Goal: Transaction & Acquisition: Subscribe to service/newsletter

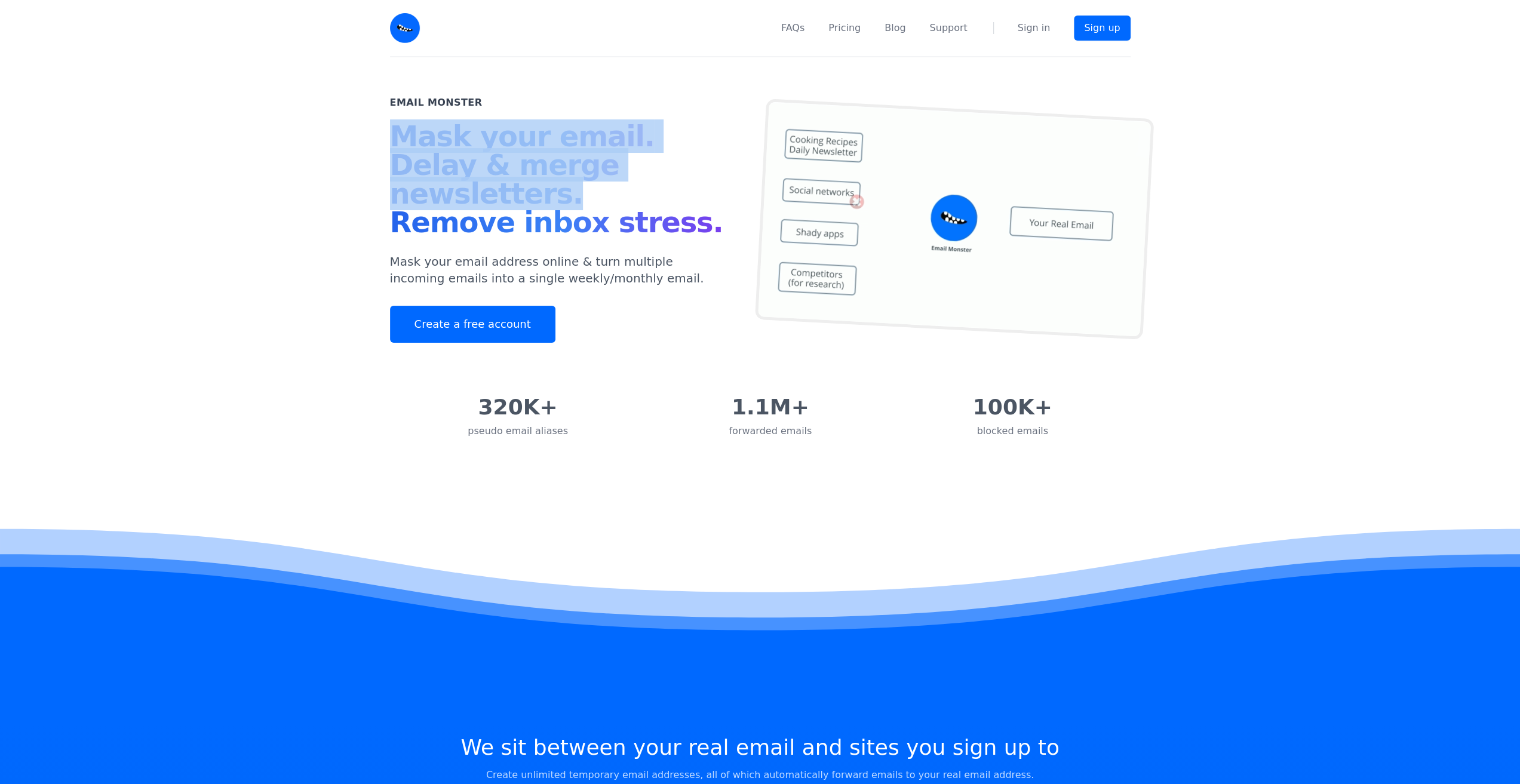
drag, startPoint x: 372, startPoint y: 132, endPoint x: 593, endPoint y: 192, distance: 229.0
click at [593, 192] on div "Email Monster Mask your email. Delay & merge newsletters. Remove inbox stress. …" at bounding box center [760, 223] width 1520 height 333
click at [588, 192] on h1 "Mask your email. Delay & merge newsletters. Remove inbox stress." at bounding box center [561, 181] width 341 height 120
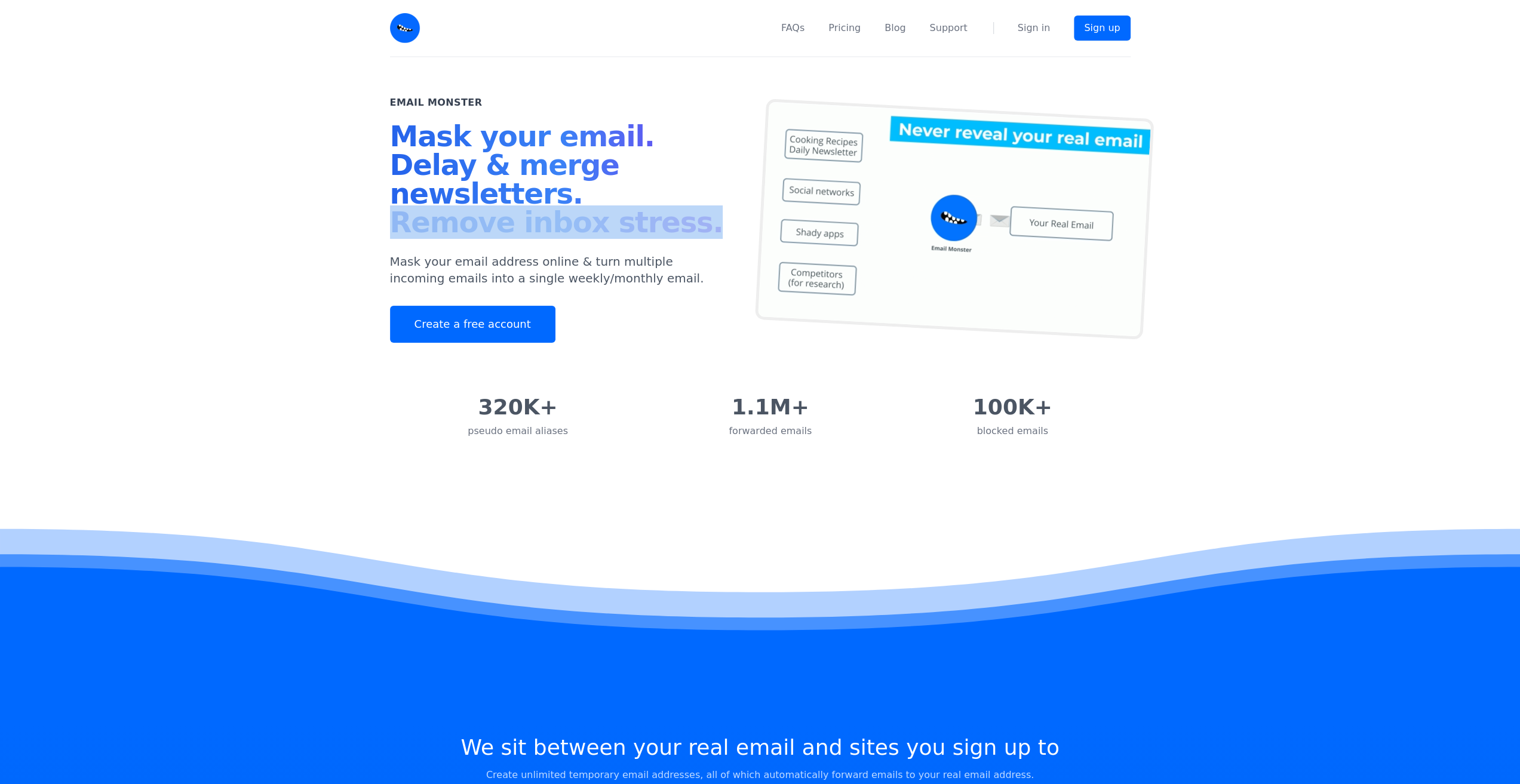
drag, startPoint x: 696, startPoint y: 228, endPoint x: 379, endPoint y: 210, distance: 317.5
click at [379, 210] on div "Email Monster Mask your email. Delay & merge newsletters. Remove inbox stress. …" at bounding box center [760, 223] width 765 height 333
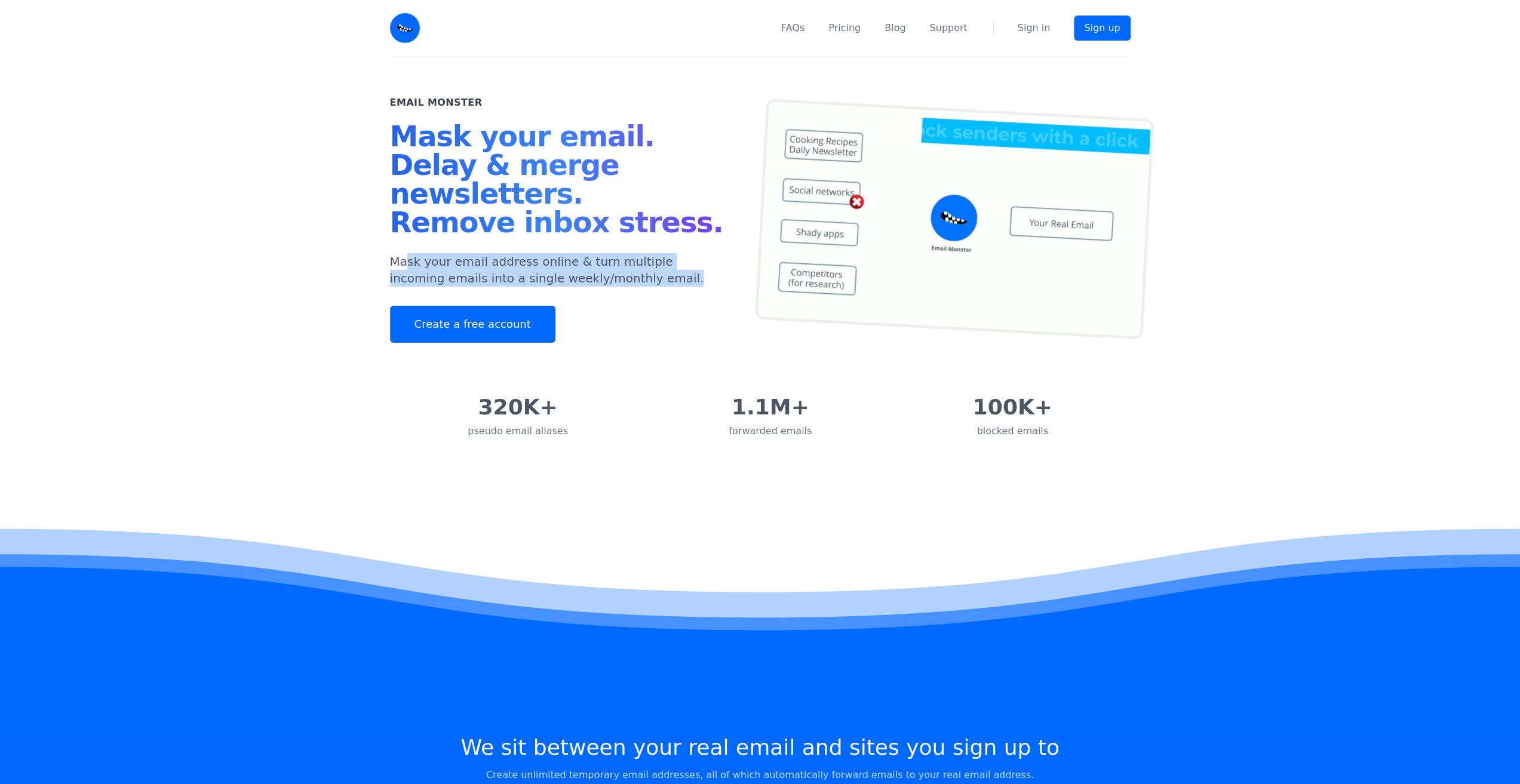
drag, startPoint x: 626, startPoint y: 283, endPoint x: 414, endPoint y: 267, distance: 212.6
click at [408, 267] on p "Mask your email address online & turn multiple incoming emails into a single we…" at bounding box center [561, 270] width 341 height 34
click at [681, 300] on div "Email Monster Mask your email. Delay & merge newsletters. Remove inbox stress. …" at bounding box center [575, 219] width 370 height 248
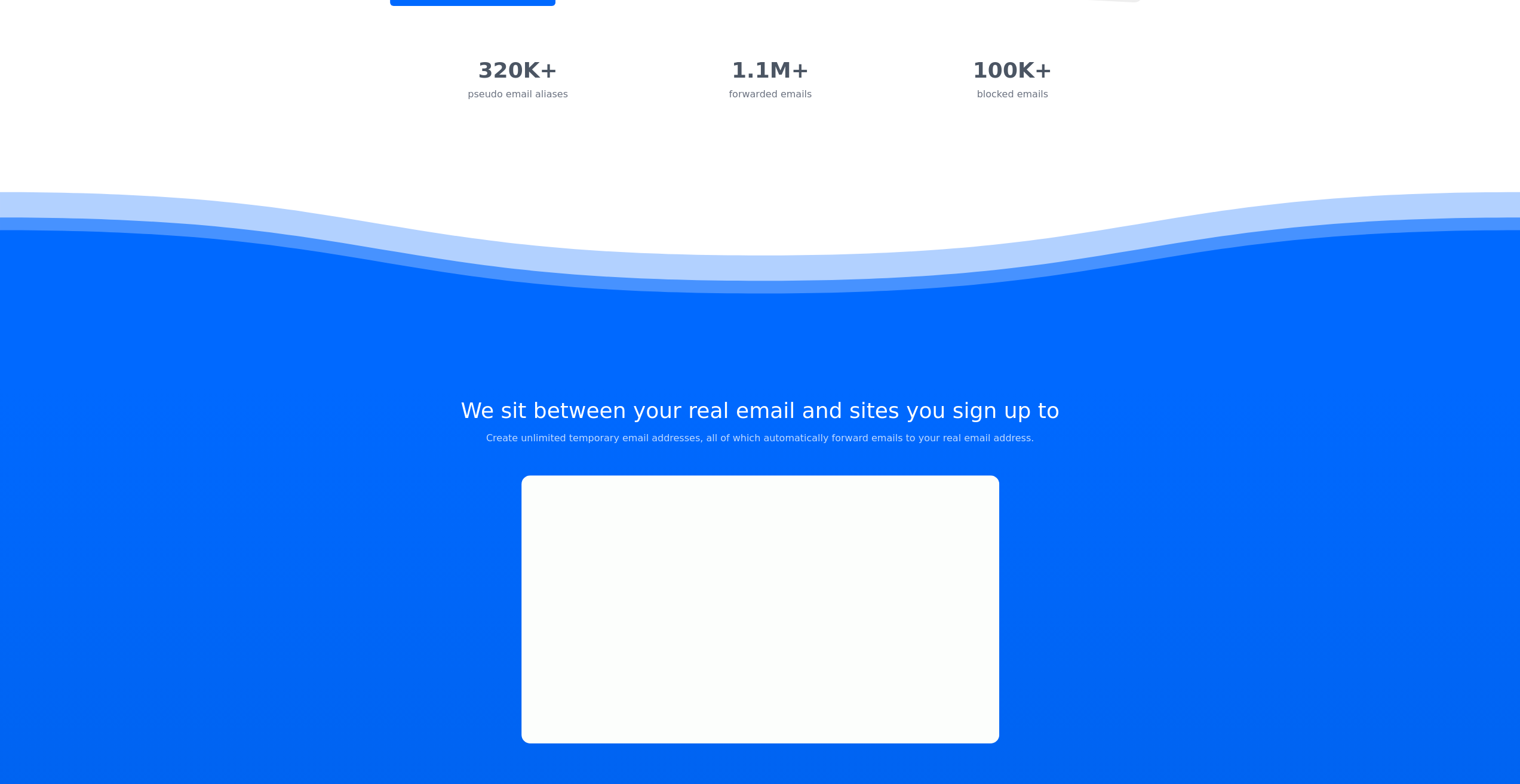
scroll to position [418, 0]
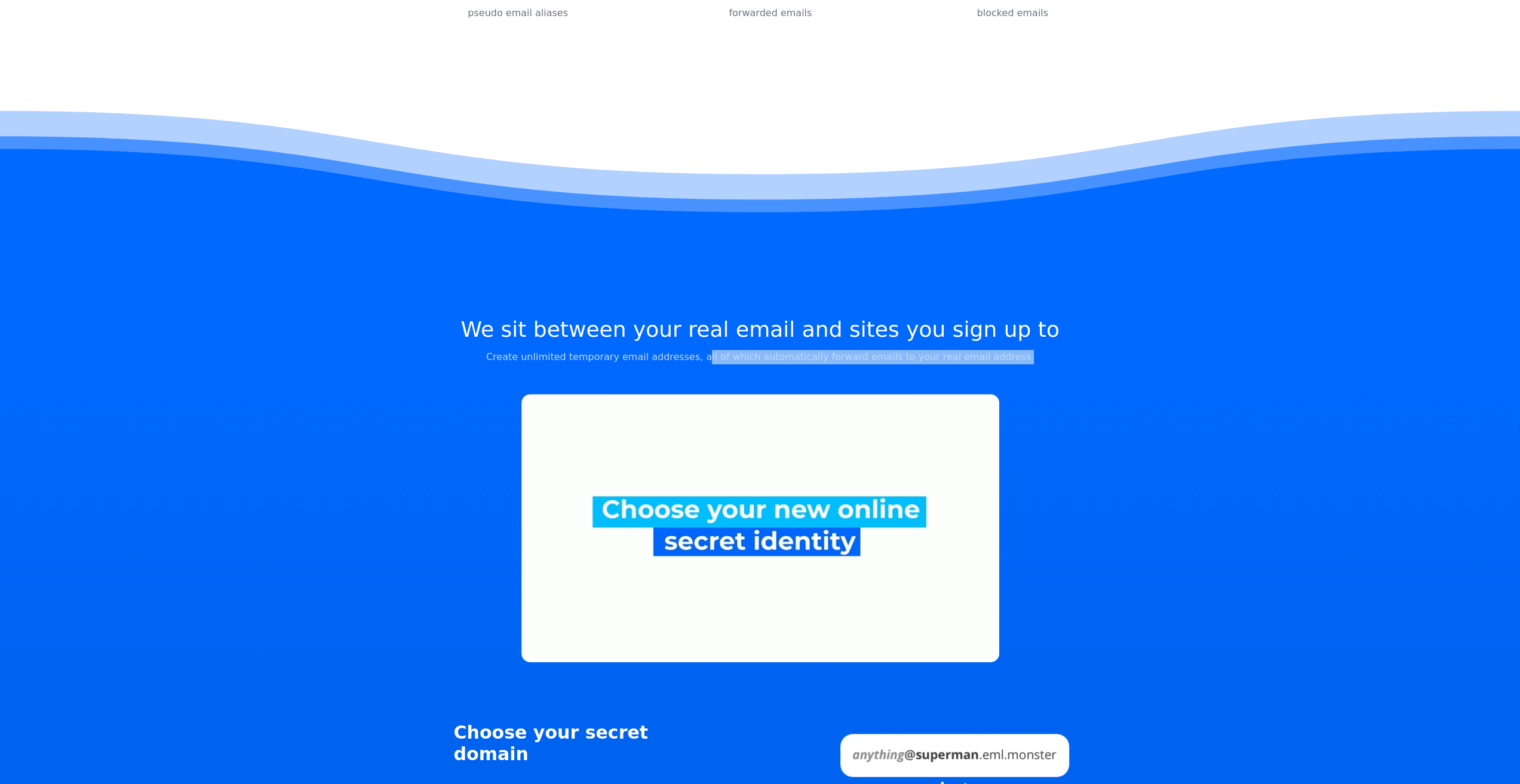
drag, startPoint x: 720, startPoint y: 357, endPoint x: 1000, endPoint y: 353, distance: 280.0
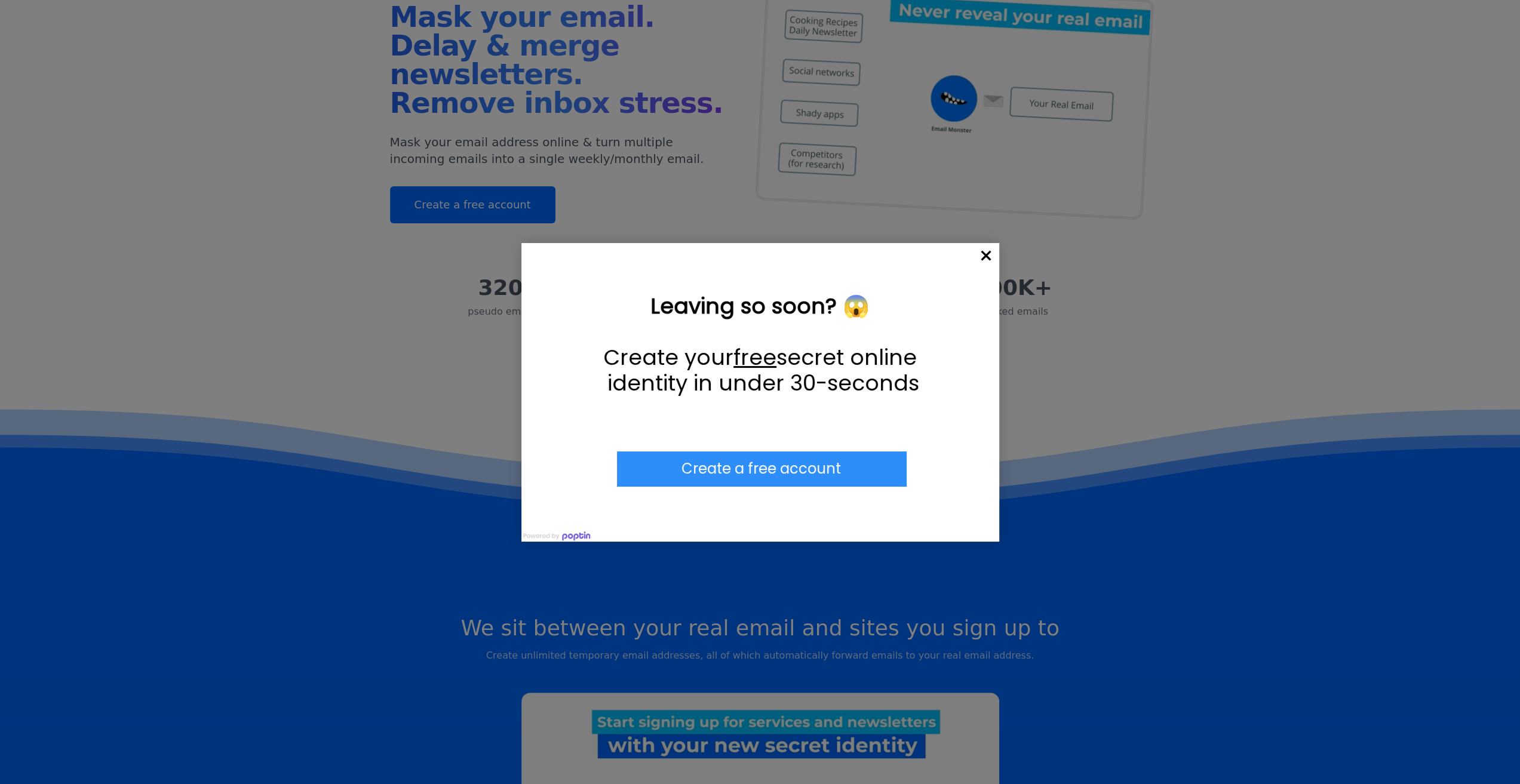
scroll to position [0, 0]
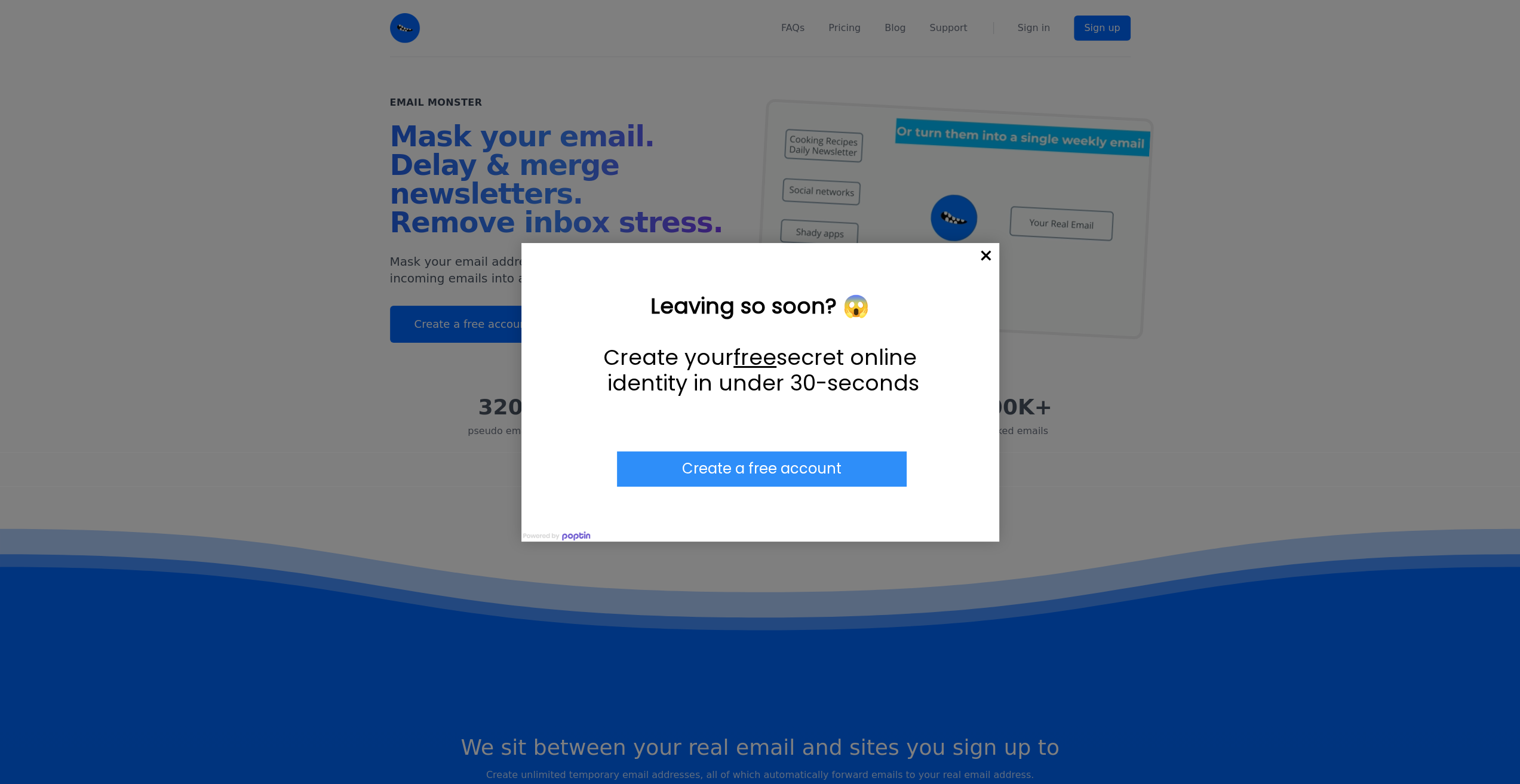
click at [988, 251] on span "×" at bounding box center [986, 256] width 26 height 26
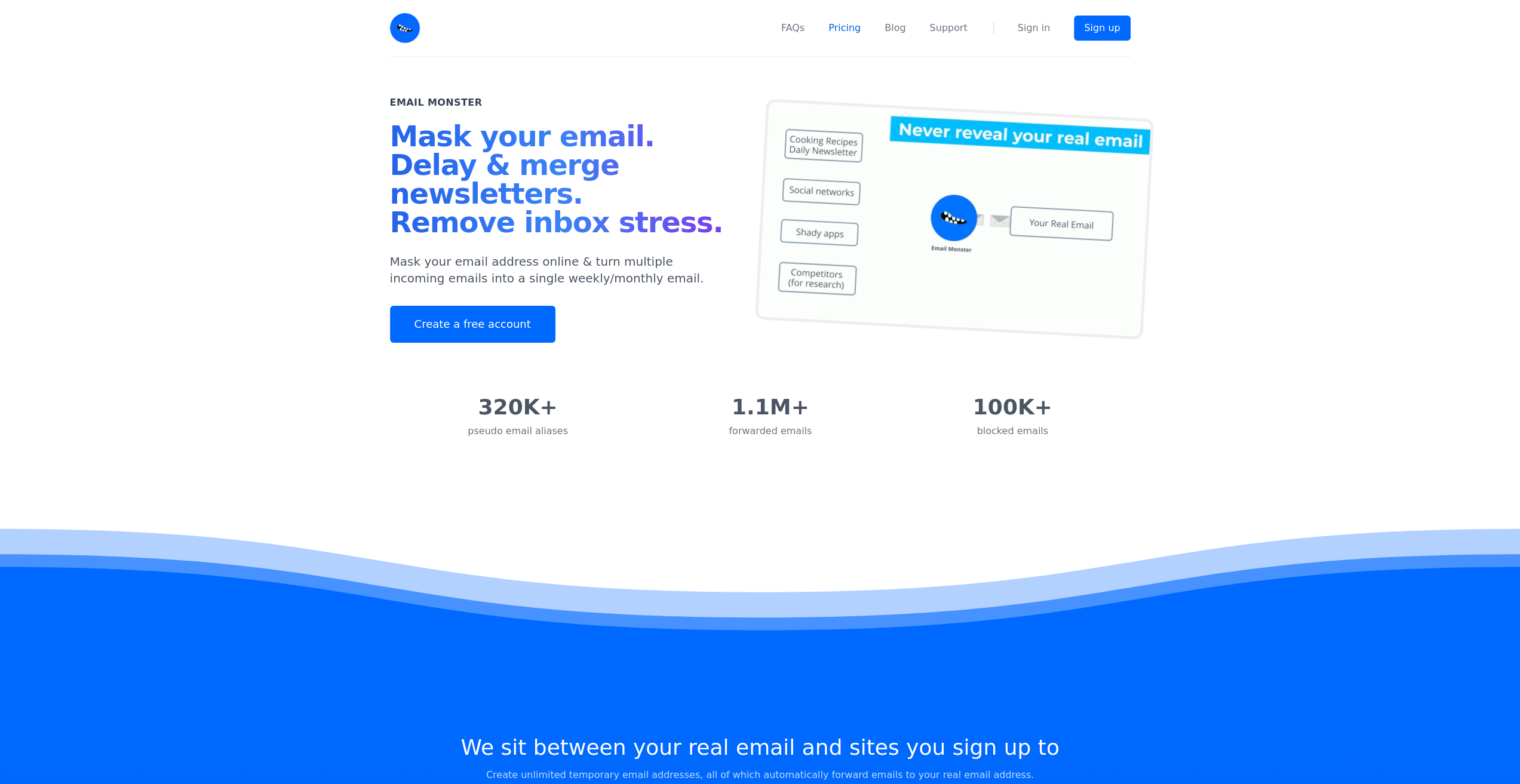
click at [850, 30] on link "Pricing" at bounding box center [844, 27] width 32 height 14
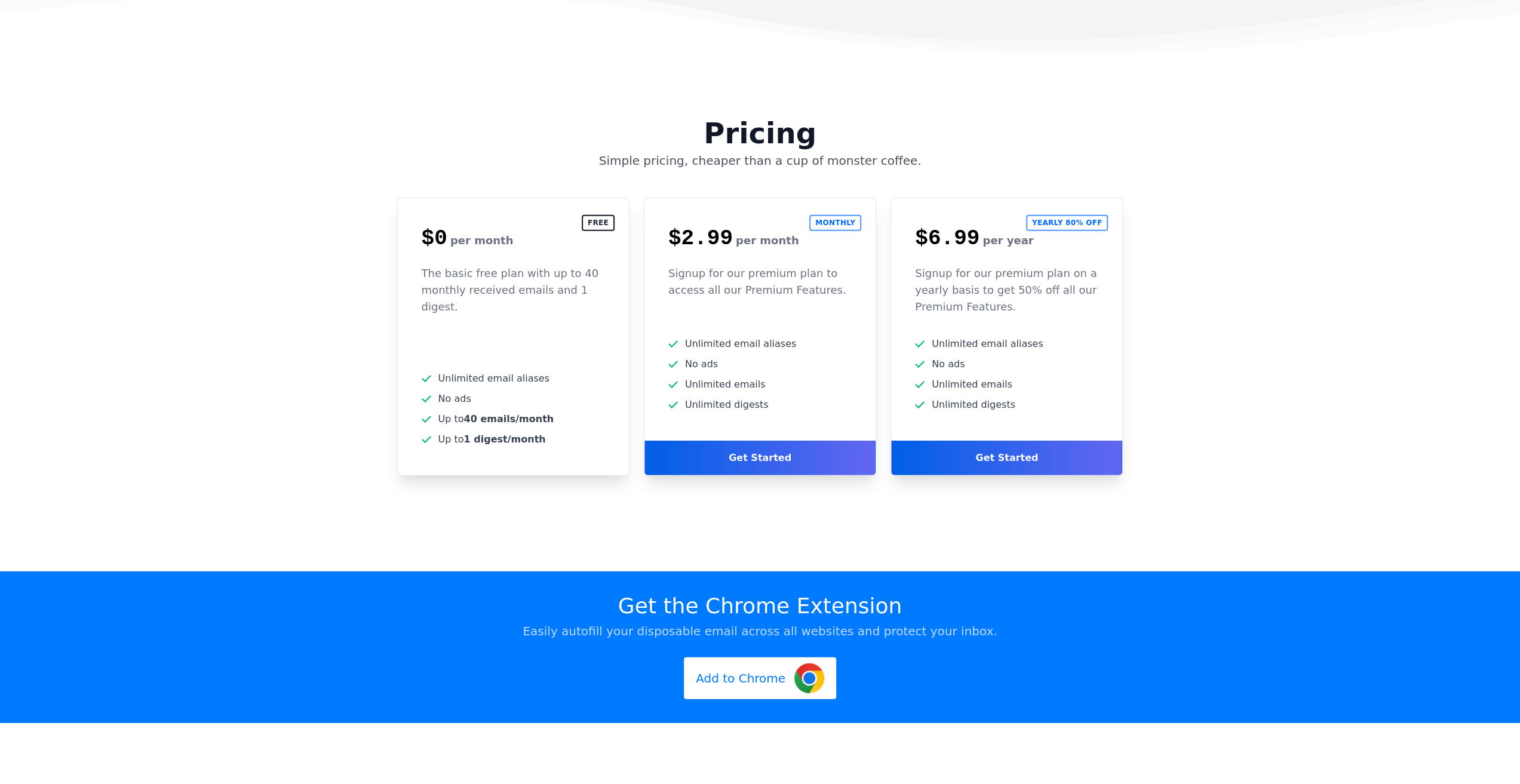
scroll to position [3154, 0]
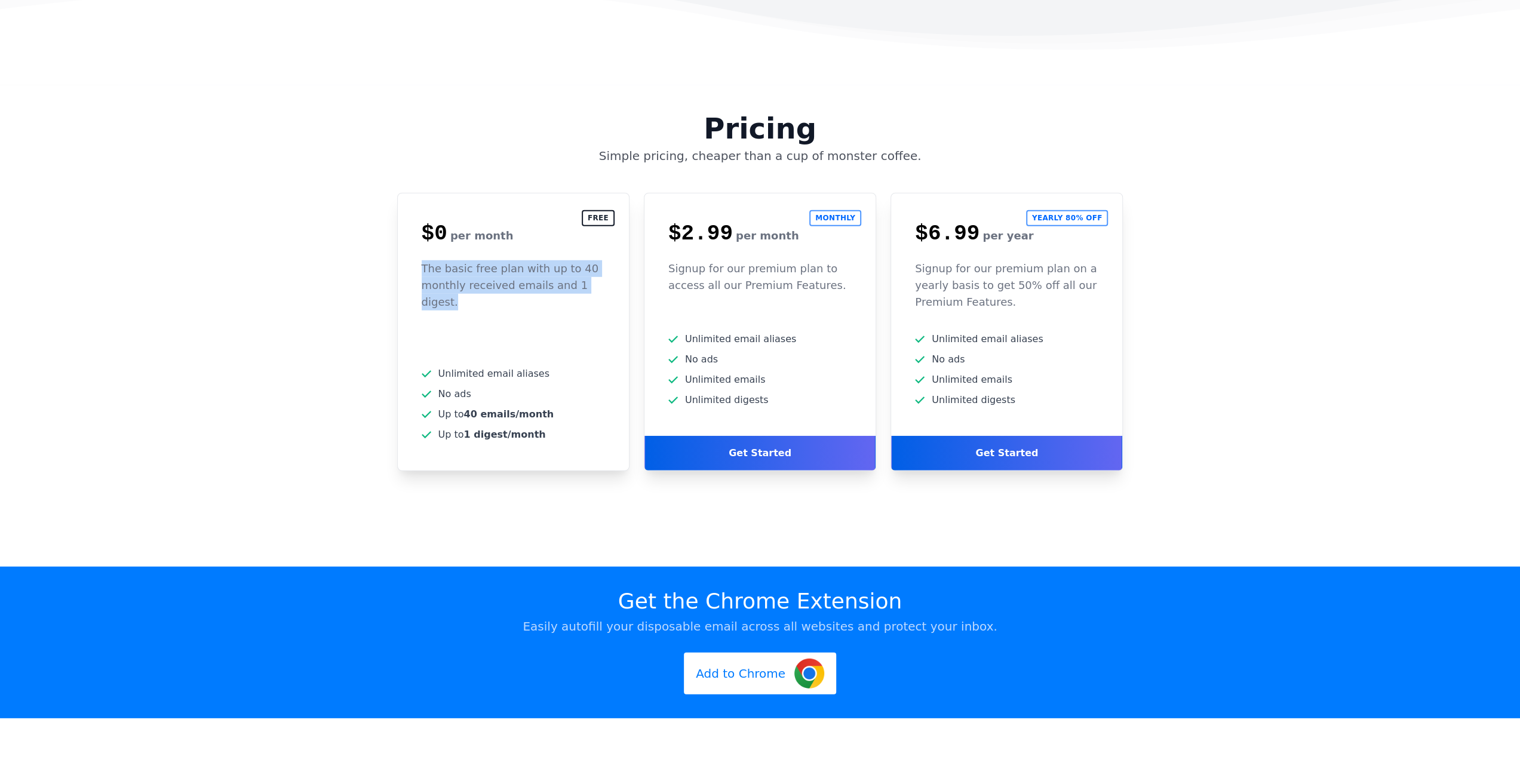
drag, startPoint x: 412, startPoint y: 184, endPoint x: 600, endPoint y: 210, distance: 189.8
click at [601, 261] on div "The basic free plan with up to 40 monthly received emails and 1 digest." at bounding box center [513, 296] width 231 height 72
click at [584, 261] on div "The basic free plan with up to 40 monthly received emails and 1 digest." at bounding box center [513, 296] width 231 height 72
drag, startPoint x: 458, startPoint y: 336, endPoint x: 533, endPoint y: 350, distance: 76.3
click at [533, 366] on ul "Unlimited email aliases No ads 40 emails/month" at bounding box center [514, 404] width 184 height 75
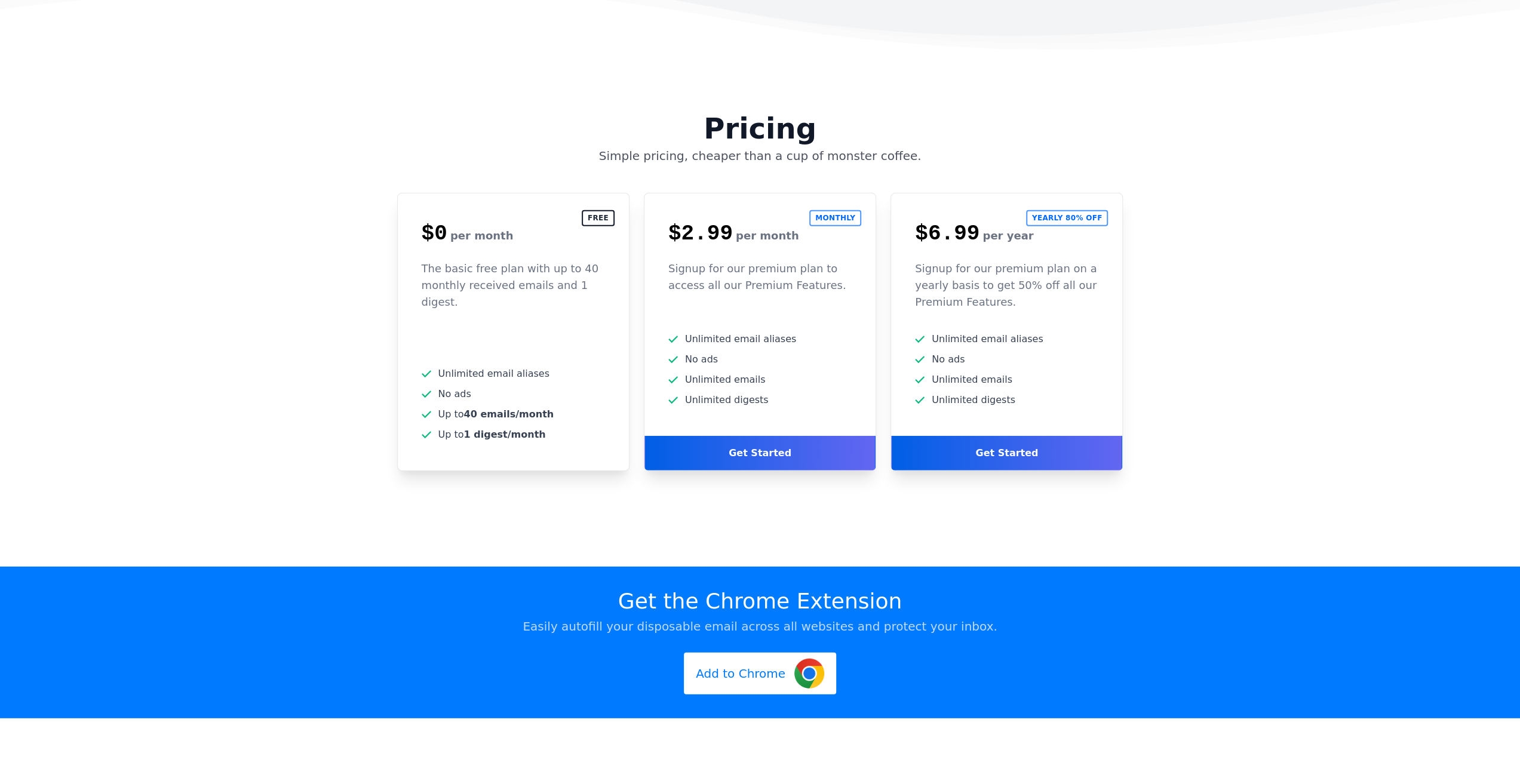
click at [533, 429] on b "1 digest/month" at bounding box center [504, 434] width 82 height 11
drag, startPoint x: 671, startPoint y: 185, endPoint x: 834, endPoint y: 207, distance: 164.5
click at [834, 261] on p "Signup for our premium plan to access all our Premium Features." at bounding box center [760, 277] width 184 height 34
click at [810, 261] on p "Signup for our premium plan to access all our Premium Features." at bounding box center [760, 277] width 184 height 34
drag, startPoint x: 1018, startPoint y: 220, endPoint x: 912, endPoint y: 187, distance: 111.0
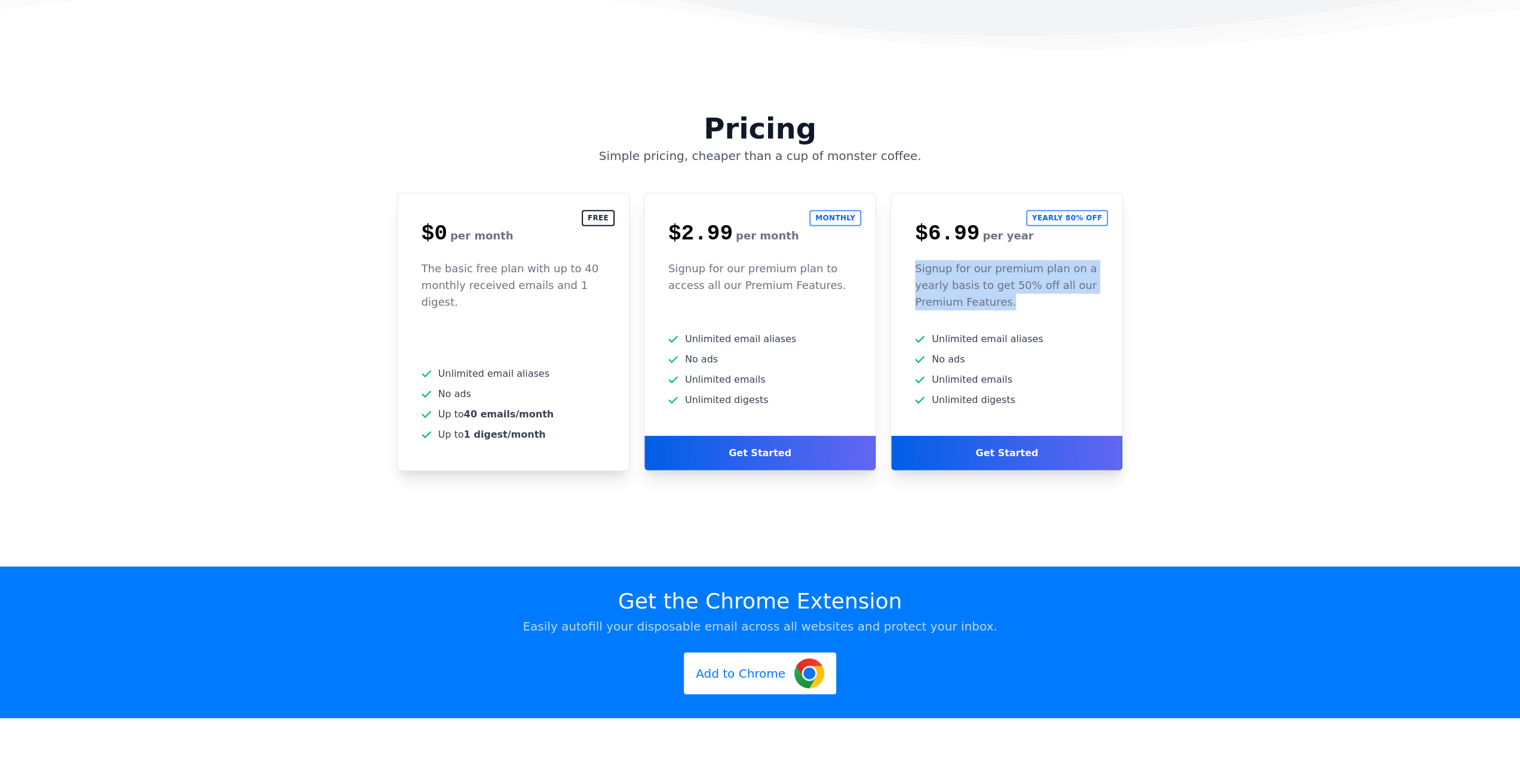
click at [912, 261] on div "Signup for our premium plan on a yearly basis to get 50% off all our Premium Fe…" at bounding box center [1006, 296] width 231 height 72
click at [1026, 261] on p "Signup for our premium plan on a yearly basis to get 50% off all our Premium Fe…" at bounding box center [1006, 286] width 184 height 50
drag, startPoint x: 1035, startPoint y: 222, endPoint x: 917, endPoint y: 190, distance: 122.3
click at [917, 261] on p "Signup for our premium plan on a yearly basis to get 50% off all our Premium Fe…" at bounding box center [1006, 286] width 184 height 50
click at [1048, 261] on div "Signup for our premium plan on a yearly basis to get 50% off all our Premium Fe…" at bounding box center [1006, 296] width 231 height 72
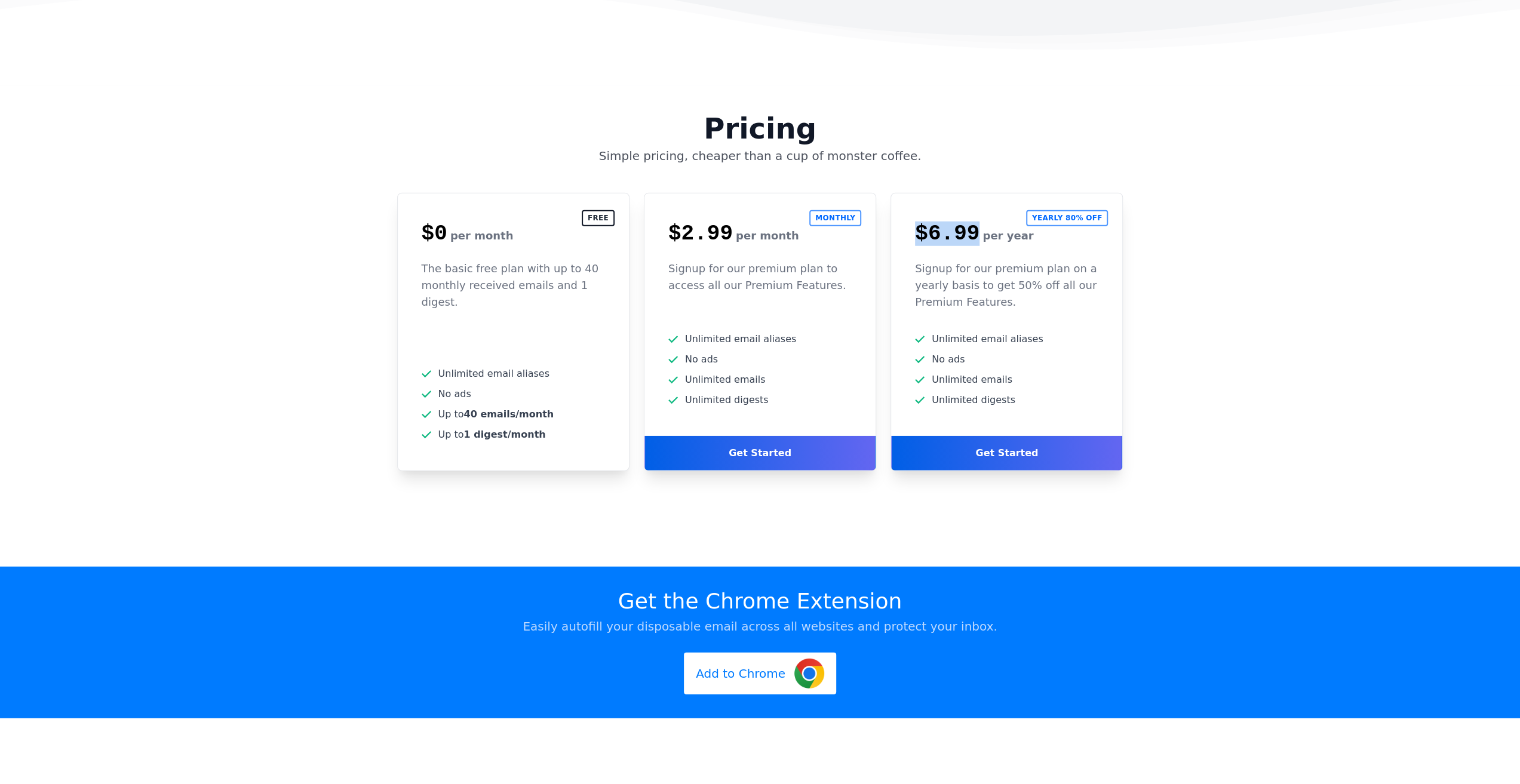
drag, startPoint x: 974, startPoint y: 155, endPoint x: 917, endPoint y: 158, distance: 57.1
click at [917, 222] on span "$6.99" at bounding box center [947, 234] width 65 height 24
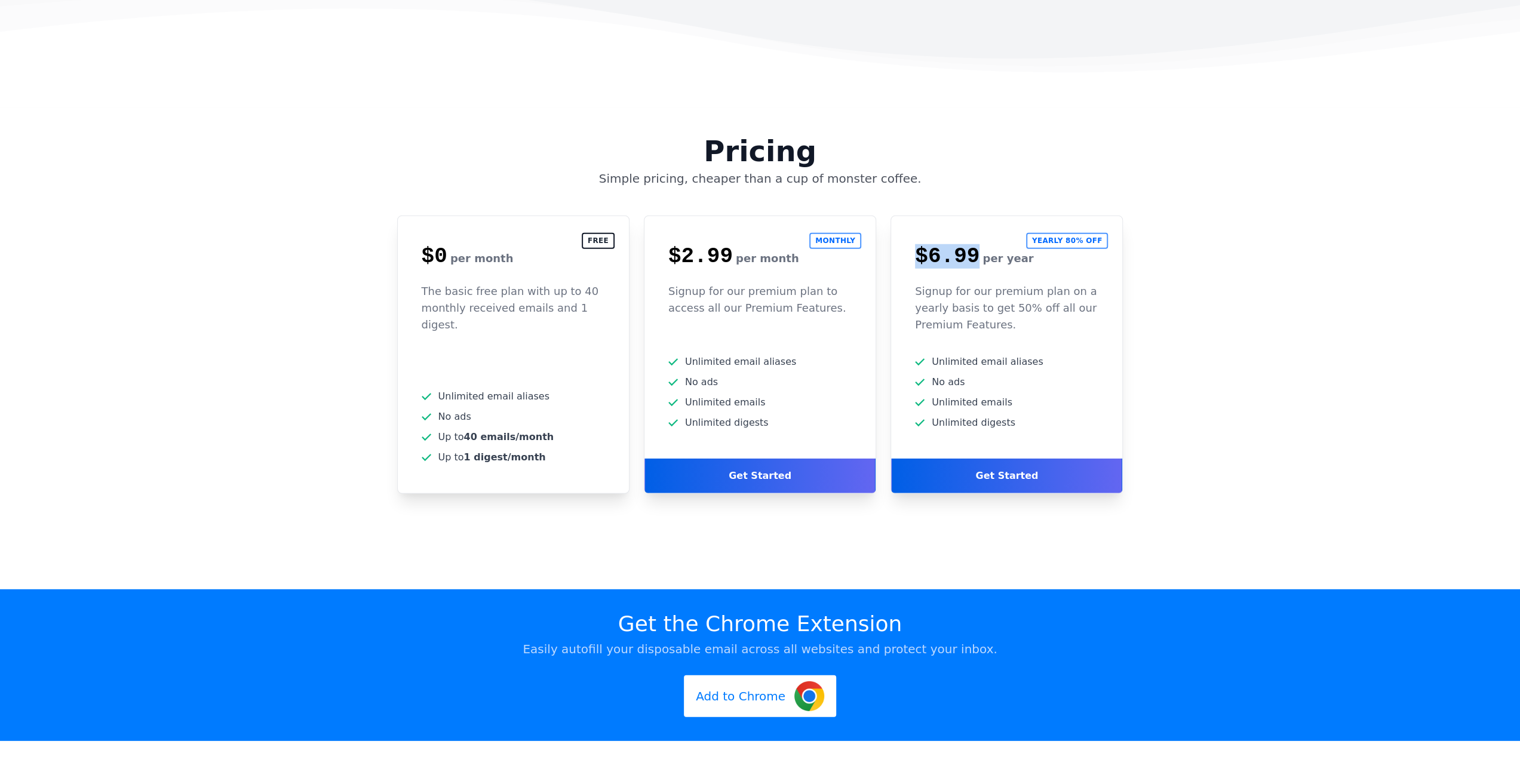
scroll to position [2795, 0]
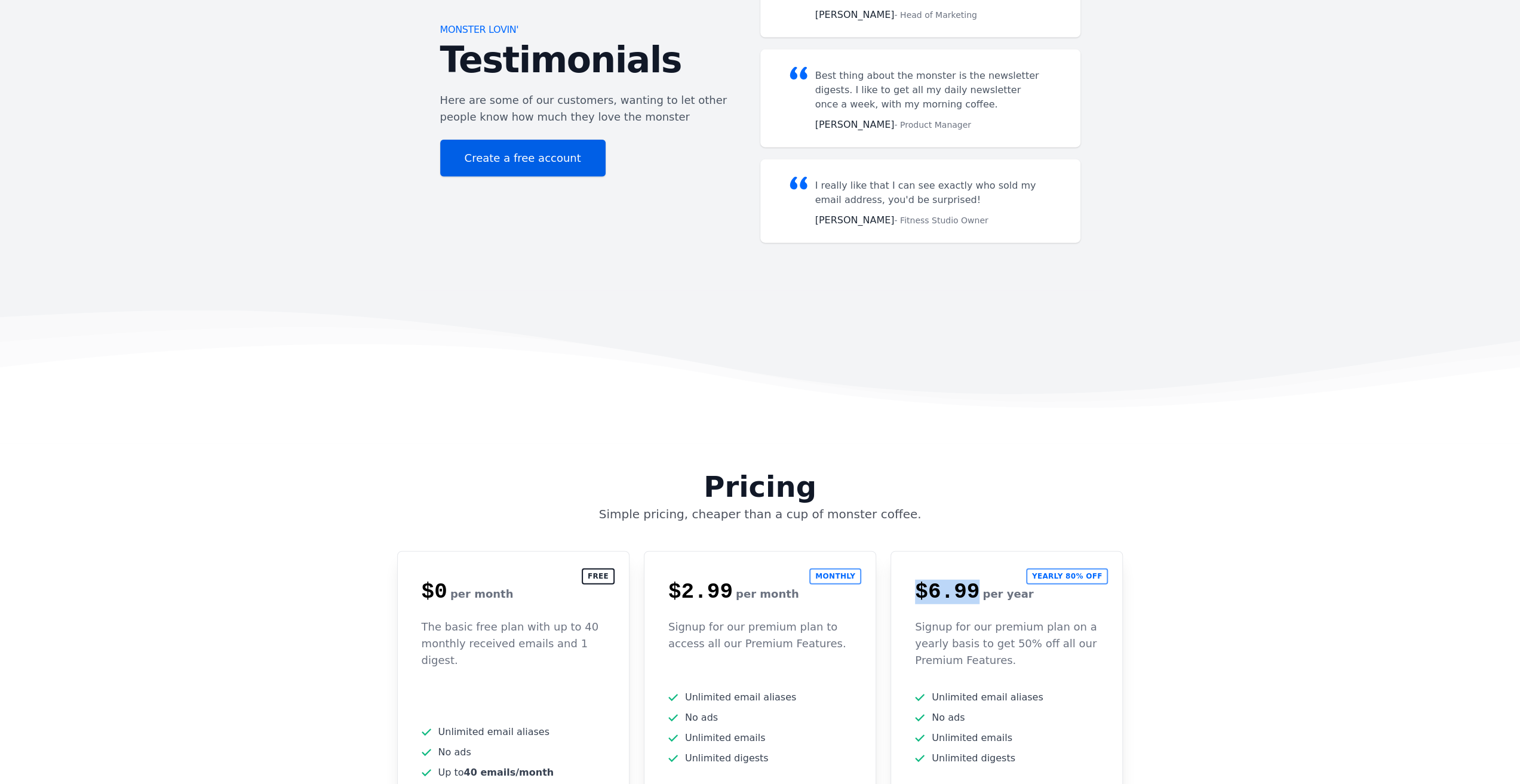
click at [951, 580] on span "$6.99" at bounding box center [947, 592] width 65 height 24
click at [962, 580] on span "$6.99" at bounding box center [947, 592] width 65 height 24
drag, startPoint x: 970, startPoint y: 517, endPoint x: 912, endPoint y: 510, distance: 58.4
click at [912, 581] on div "$6.99 per year" at bounding box center [1006, 592] width 231 height 24
click at [914, 581] on div "$6.99 per year" at bounding box center [1006, 592] width 231 height 24
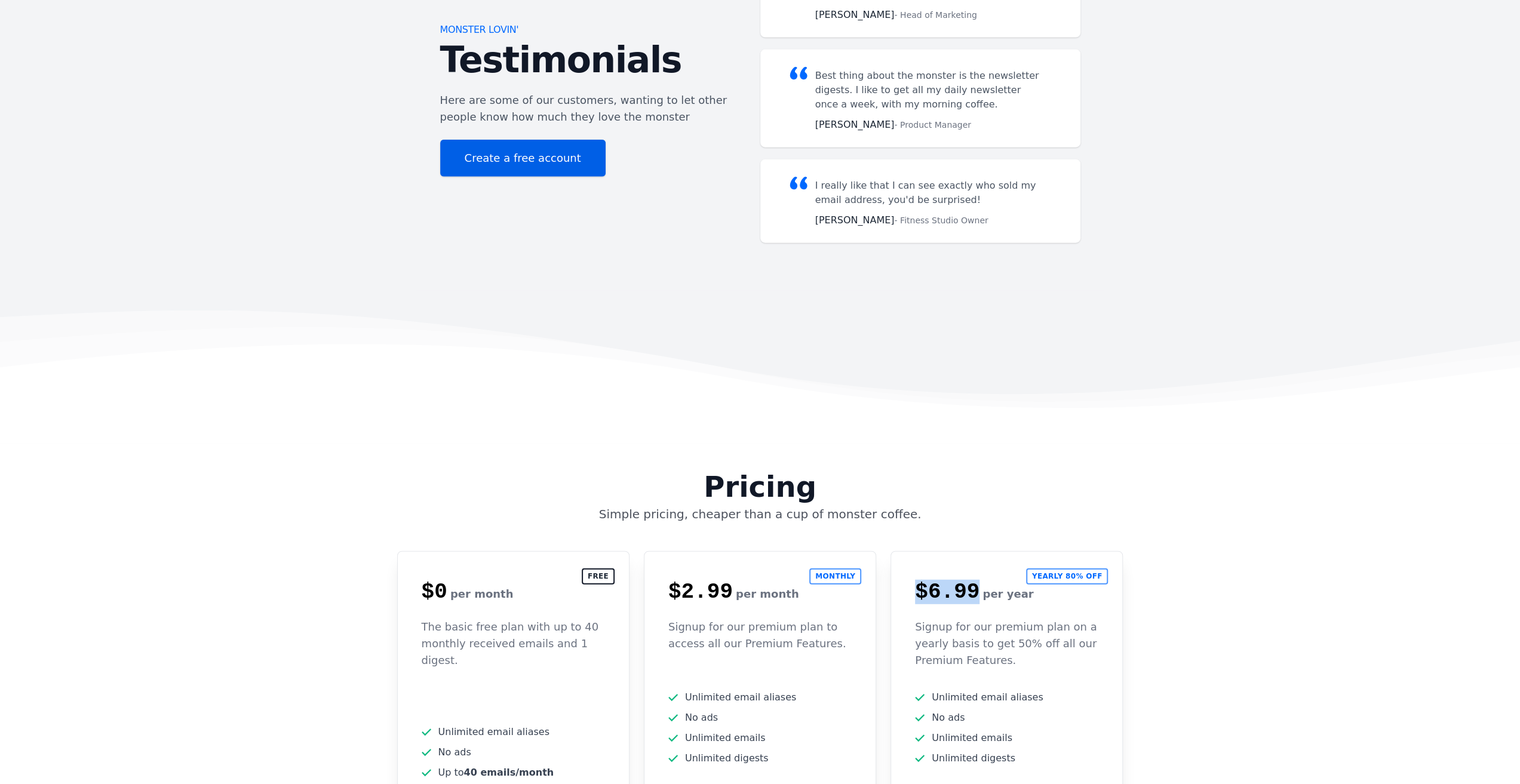
drag, startPoint x: 921, startPoint y: 622, endPoint x: 1031, endPoint y: 622, distance: 110.0
click at [1031, 690] on span "Unlimited email aliases" at bounding box center [1006, 697] width 184 height 14
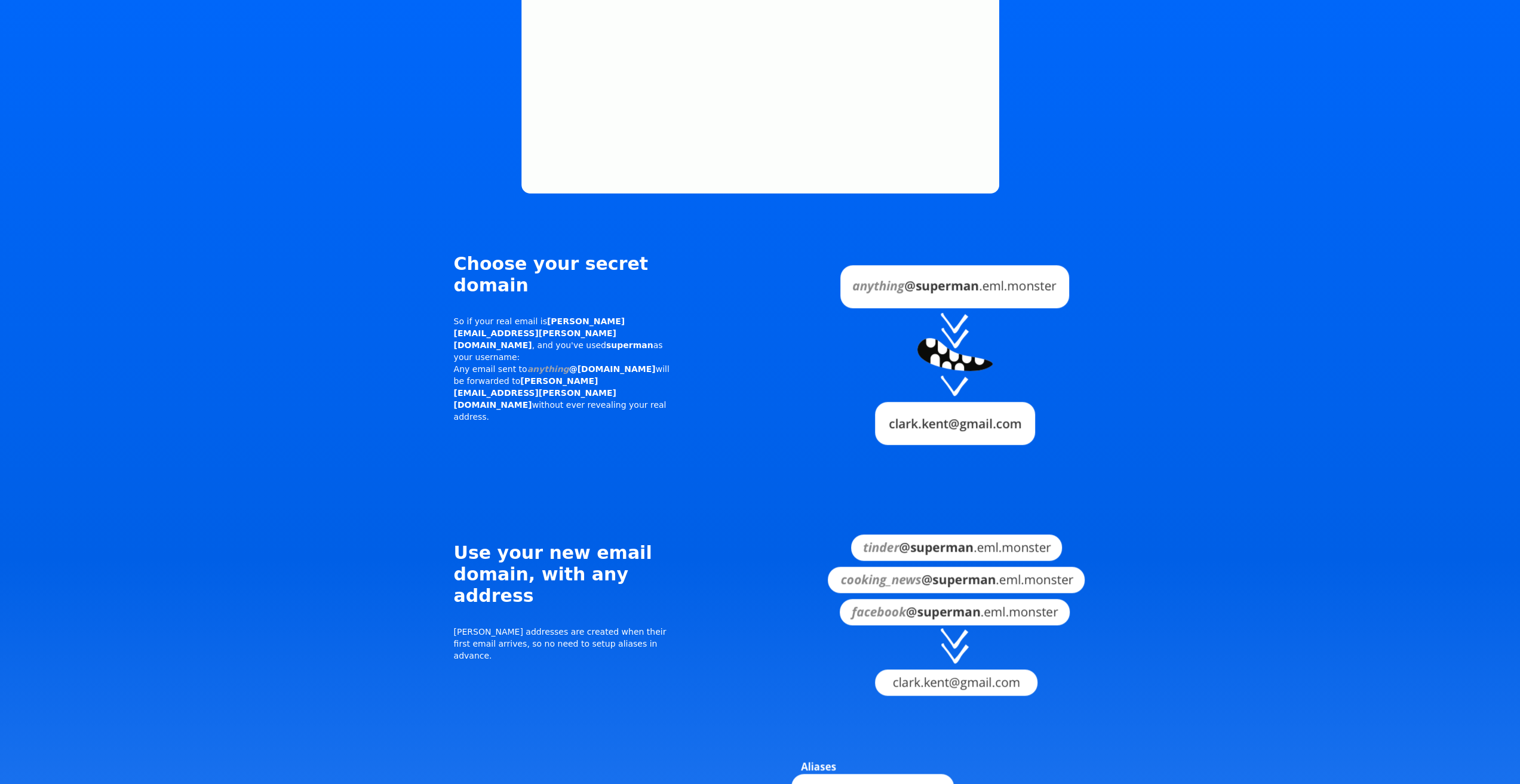
scroll to position [884, 0]
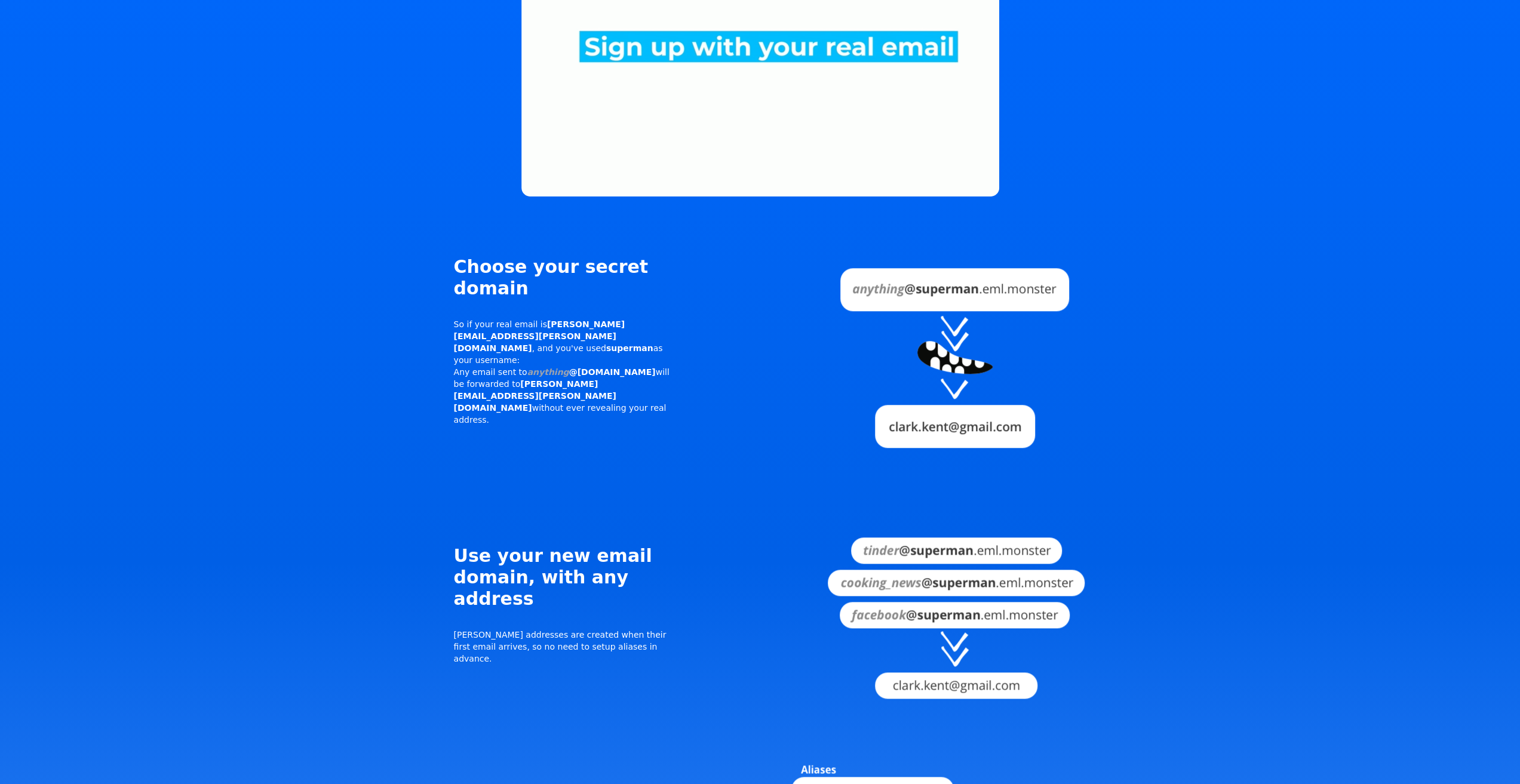
drag, startPoint x: 447, startPoint y: 315, endPoint x: 613, endPoint y: 325, distance: 166.3
click at [613, 325] on div "Choose your secret domain So if your real email is clark.kent@gmail.com , and y…" at bounding box center [566, 341] width 267 height 213
click at [613, 329] on p "So if your real email is clark.kent@gmail.com , and you've used superman as you…" at bounding box center [566, 372] width 225 height 107
drag, startPoint x: 593, startPoint y: 331, endPoint x: 443, endPoint y: 319, distance: 150.5
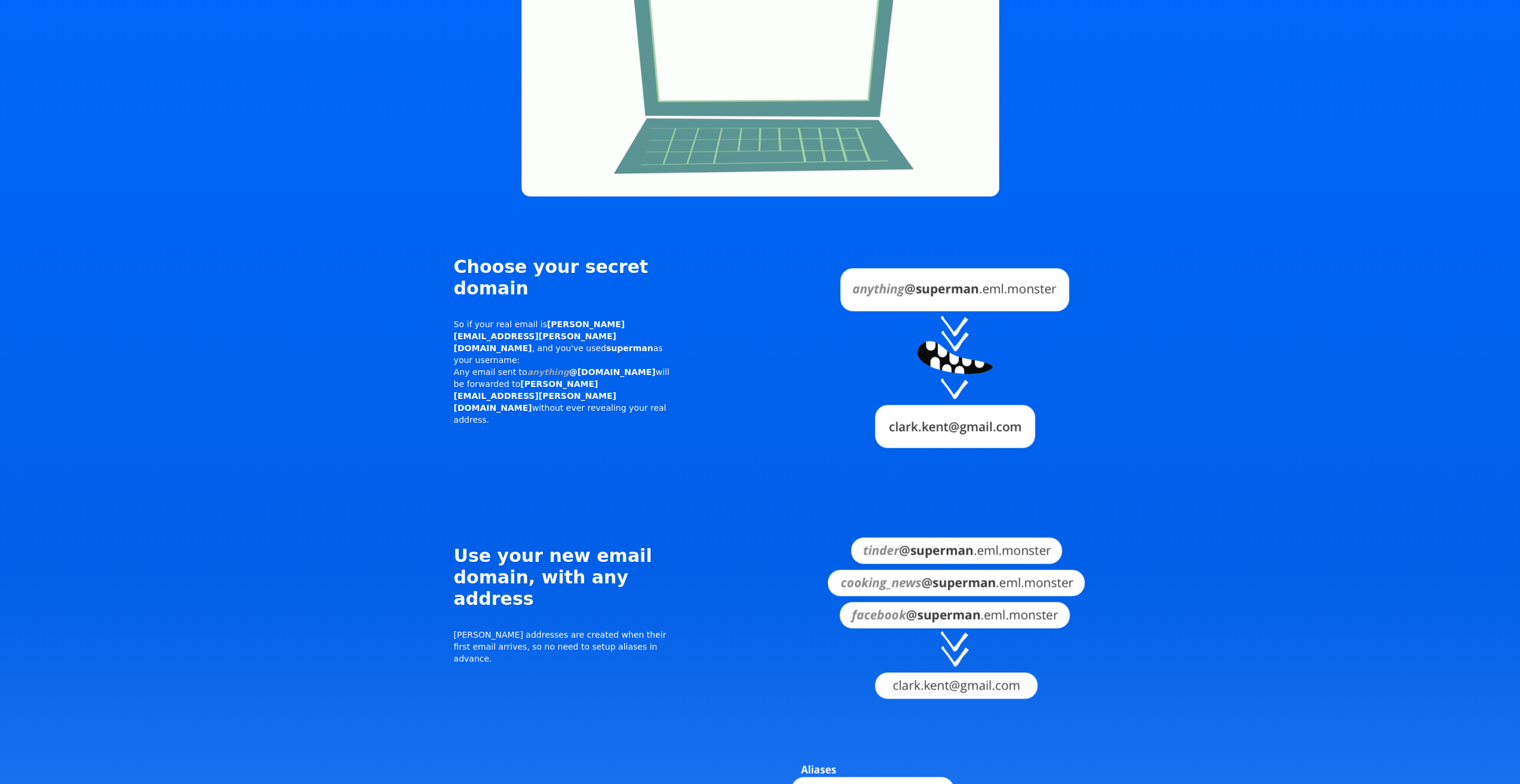
click at [443, 319] on div "Choose your secret domain So if your real email is clark.kent@gmail.com , and y…" at bounding box center [566, 341] width 267 height 213
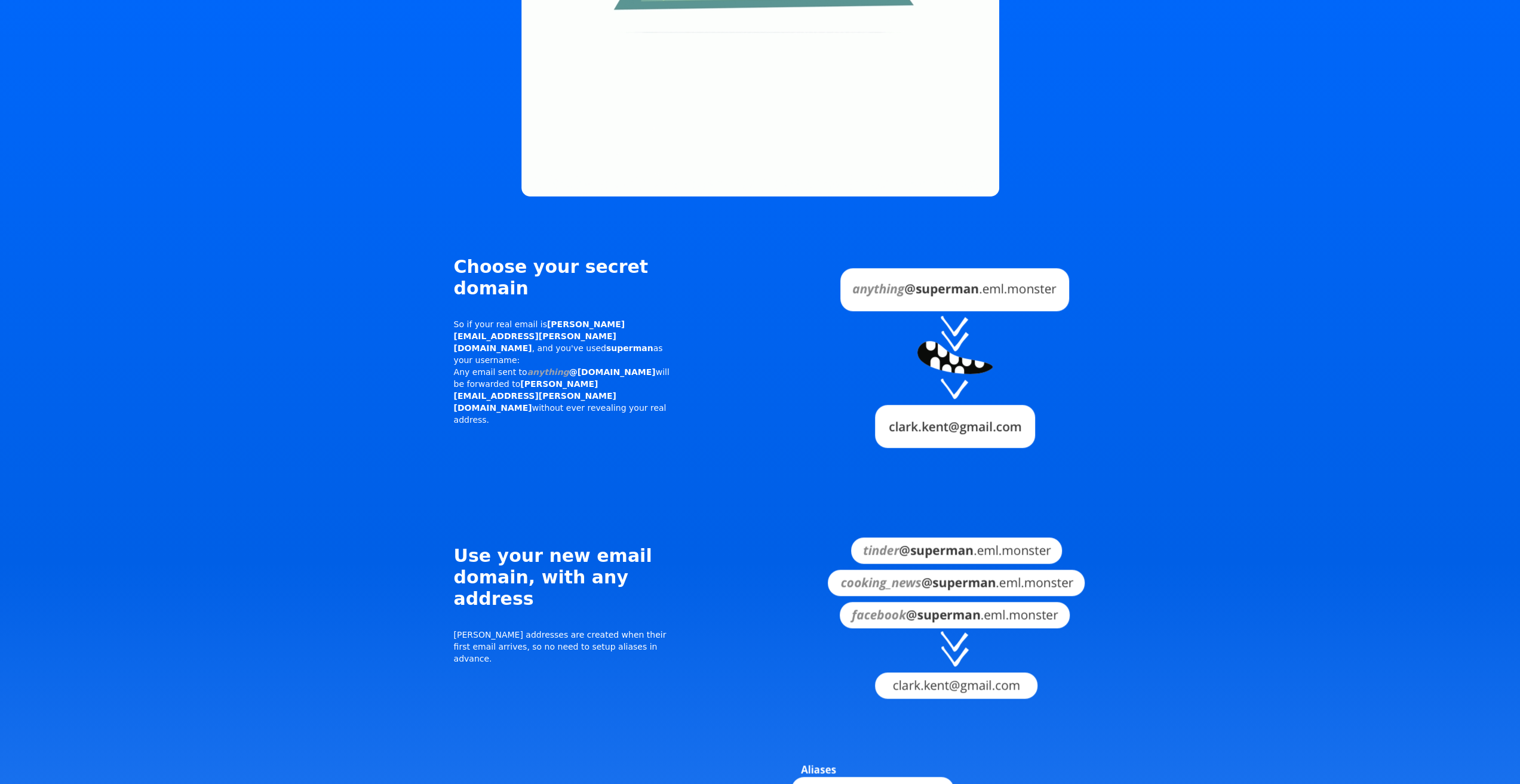
click at [639, 372] on div "Choose your secret domain So if your real email is clark.kent@gmail.com , and y…" at bounding box center [566, 341] width 225 height 170
